Goal: Task Accomplishment & Management: Use online tool/utility

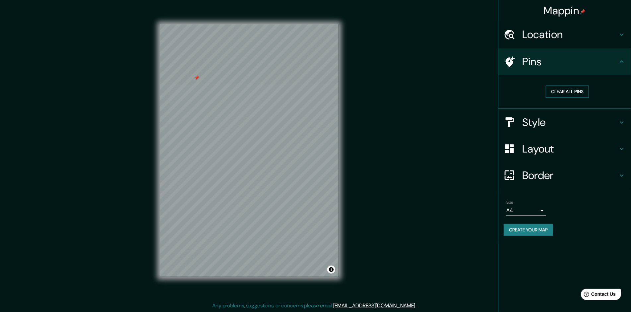
click at [555, 89] on button "Clear all pins" at bounding box center [567, 92] width 43 height 12
click at [292, 284] on div "© Mapbox © OpenStreetMap Improve this map" at bounding box center [249, 150] width 179 height 281
click at [538, 33] on h4 "Location" at bounding box center [571, 34] width 96 height 13
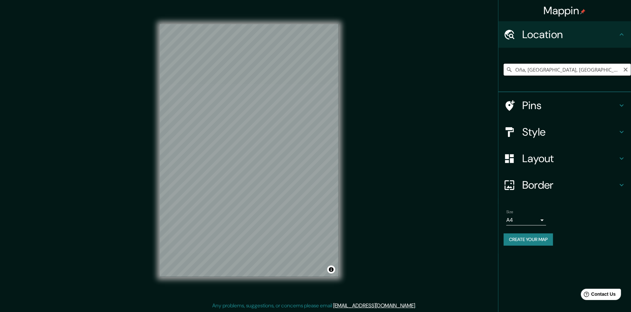
click at [539, 71] on input "Oña, [GEOGRAPHIC_DATA], [GEOGRAPHIC_DATA]" at bounding box center [567, 70] width 127 height 12
click at [589, 77] on div "[PERSON_NAME][GEOGRAPHIC_DATA], [GEOGRAPHIC_DATA], [GEOGRAPHIC_DATA]" at bounding box center [567, 69] width 127 height 33
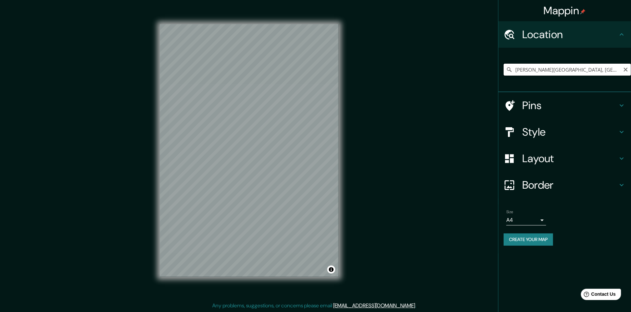
click at [589, 71] on input "[PERSON_NAME][GEOGRAPHIC_DATA], [GEOGRAPHIC_DATA], [GEOGRAPHIC_DATA]" at bounding box center [567, 70] width 127 height 12
click at [563, 74] on input "[PERSON_NAME], [GEOGRAPHIC_DATA], [GEOGRAPHIC_DATA]" at bounding box center [567, 70] width 127 height 12
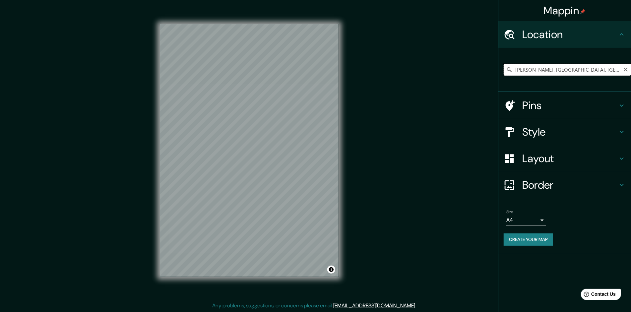
click at [563, 74] on input "[PERSON_NAME], [GEOGRAPHIC_DATA], [GEOGRAPHIC_DATA]" at bounding box center [567, 70] width 127 height 12
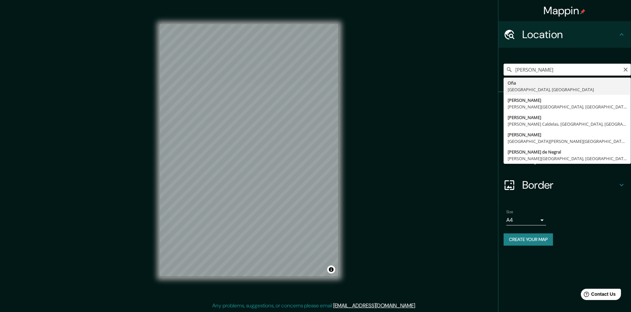
type input "Oña, [GEOGRAPHIC_DATA], [GEOGRAPHIC_DATA]"
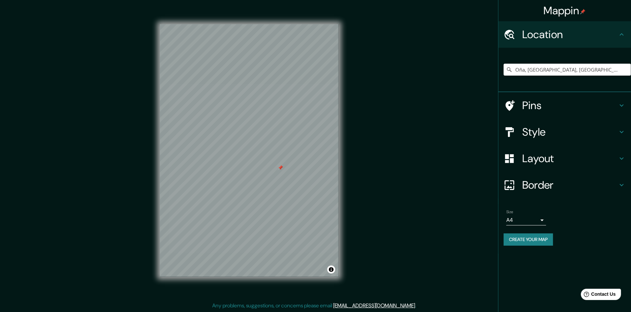
click at [568, 105] on h4 "Pins" at bounding box center [571, 105] width 96 height 13
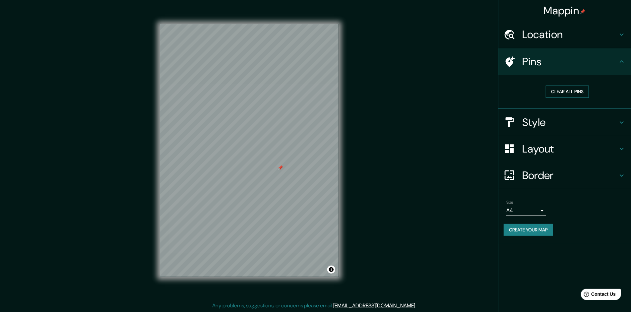
click at [562, 90] on button "Clear all pins" at bounding box center [567, 92] width 43 height 12
click at [559, 62] on h4 "Pins" at bounding box center [571, 61] width 96 height 13
click at [563, 86] on button "Clear all pins" at bounding box center [567, 92] width 43 height 12
click at [582, 95] on button "Clear all pins" at bounding box center [567, 92] width 43 height 12
click at [571, 94] on button "Clear all pins" at bounding box center [567, 92] width 43 height 12
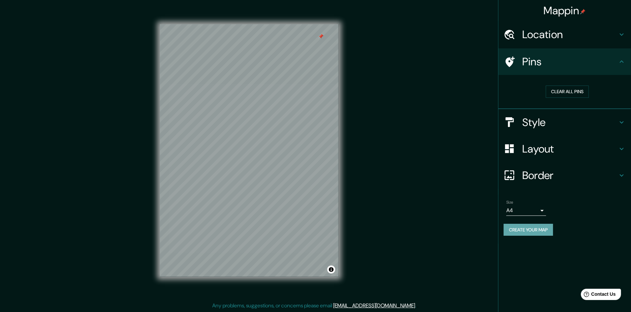
click at [539, 232] on button "Create your map" at bounding box center [528, 230] width 49 height 12
click at [541, 229] on div "Create your map" at bounding box center [565, 230] width 122 height 12
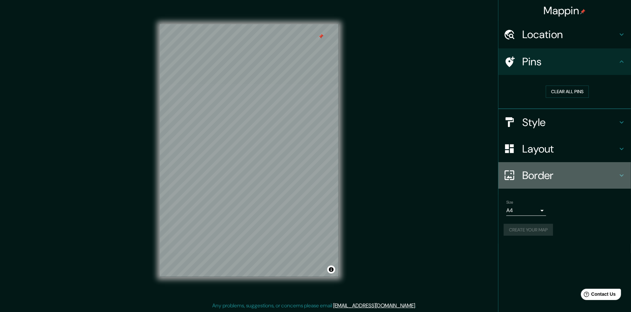
click at [542, 175] on h4 "Border" at bounding box center [571, 175] width 96 height 13
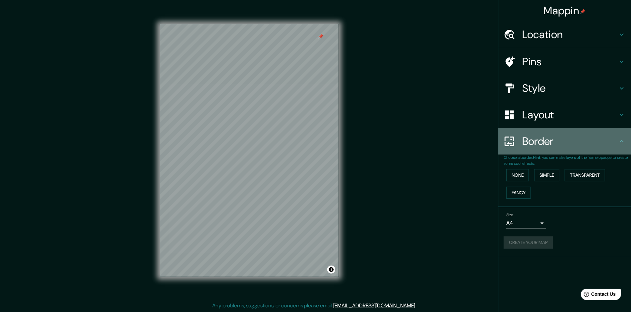
click at [557, 136] on h4 "Border" at bounding box center [571, 141] width 96 height 13
